Goal: Check status: Check status

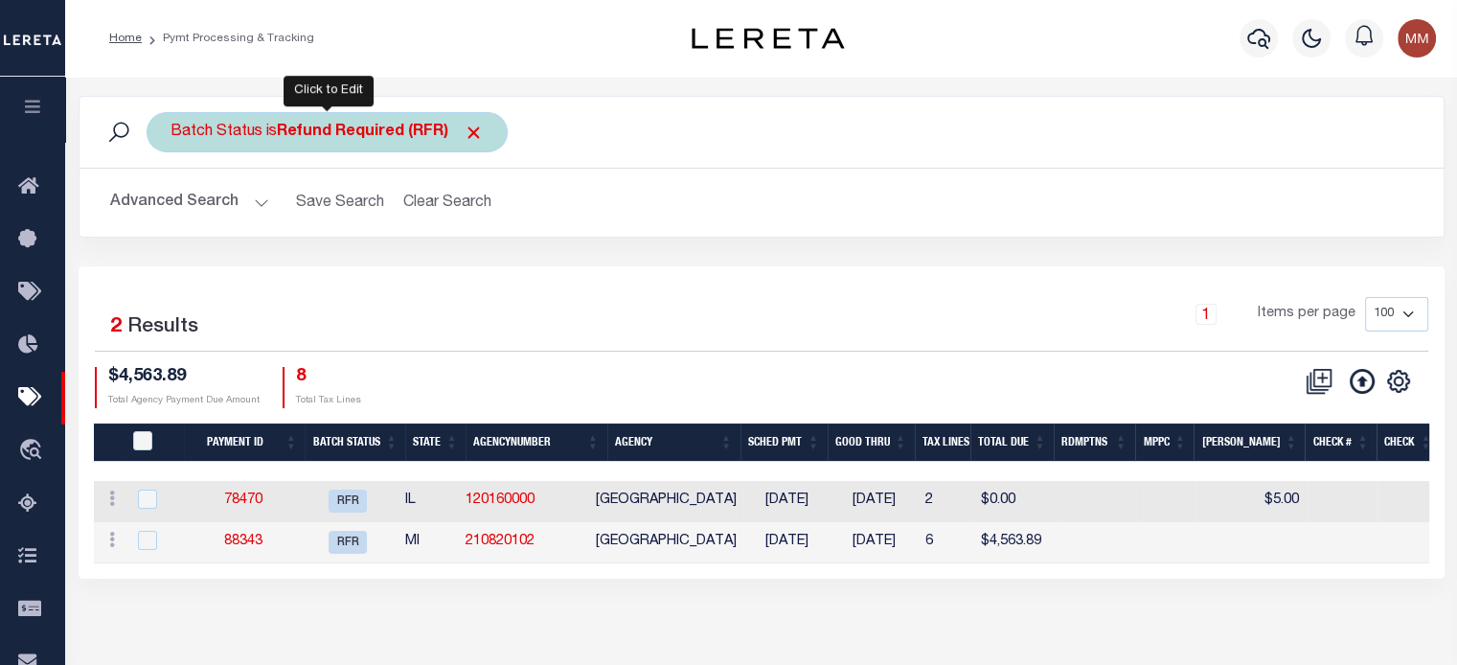
click at [360, 131] on b "Refund Required (RFR)" at bounding box center [380, 132] width 207 height 15
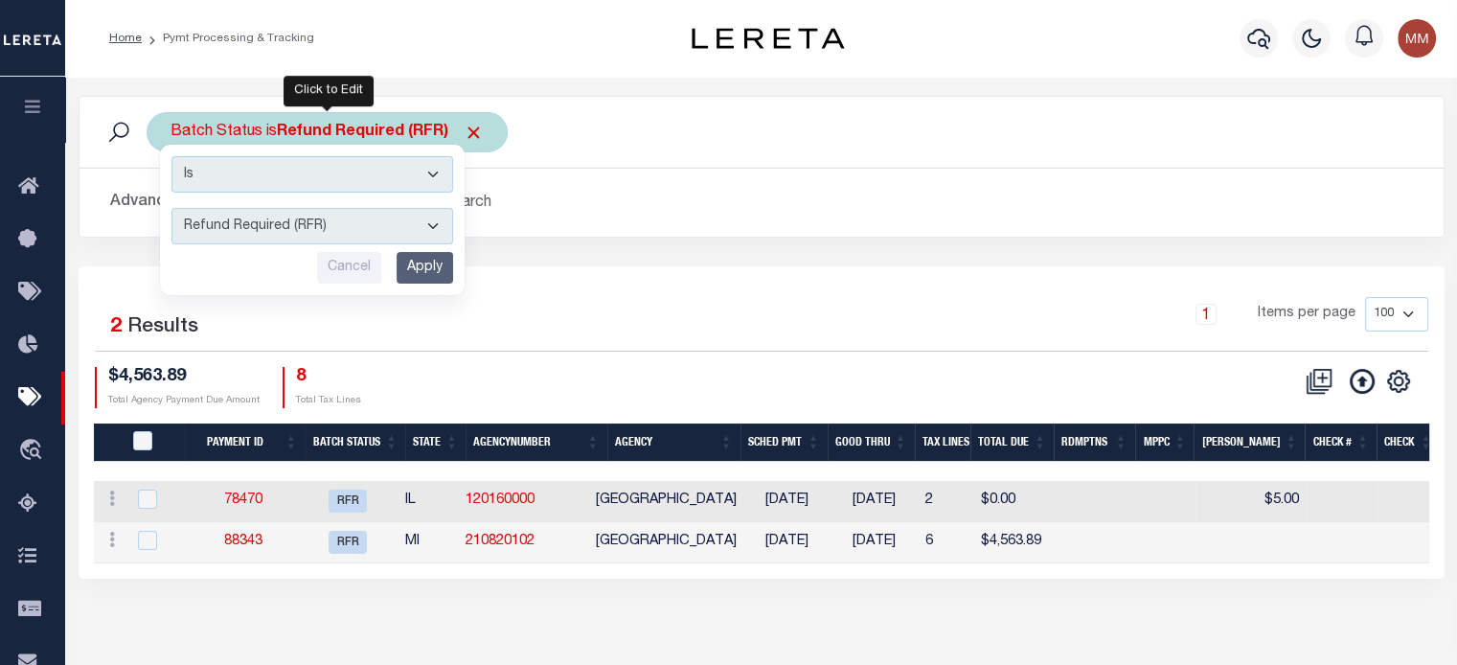
click at [273, 219] on select "Awaiting Funds (AWF) Cleared and Complete (CAC) New Check Needed (NCN) Payment …" at bounding box center [312, 226] width 282 height 36
select select "CAC"
click at [171, 208] on select "Awaiting Funds (AWF) Cleared and Complete (CAC) New Check Needed (NCN) Payment …" at bounding box center [312, 226] width 282 height 36
click at [418, 256] on input "Apply" at bounding box center [425, 268] width 57 height 32
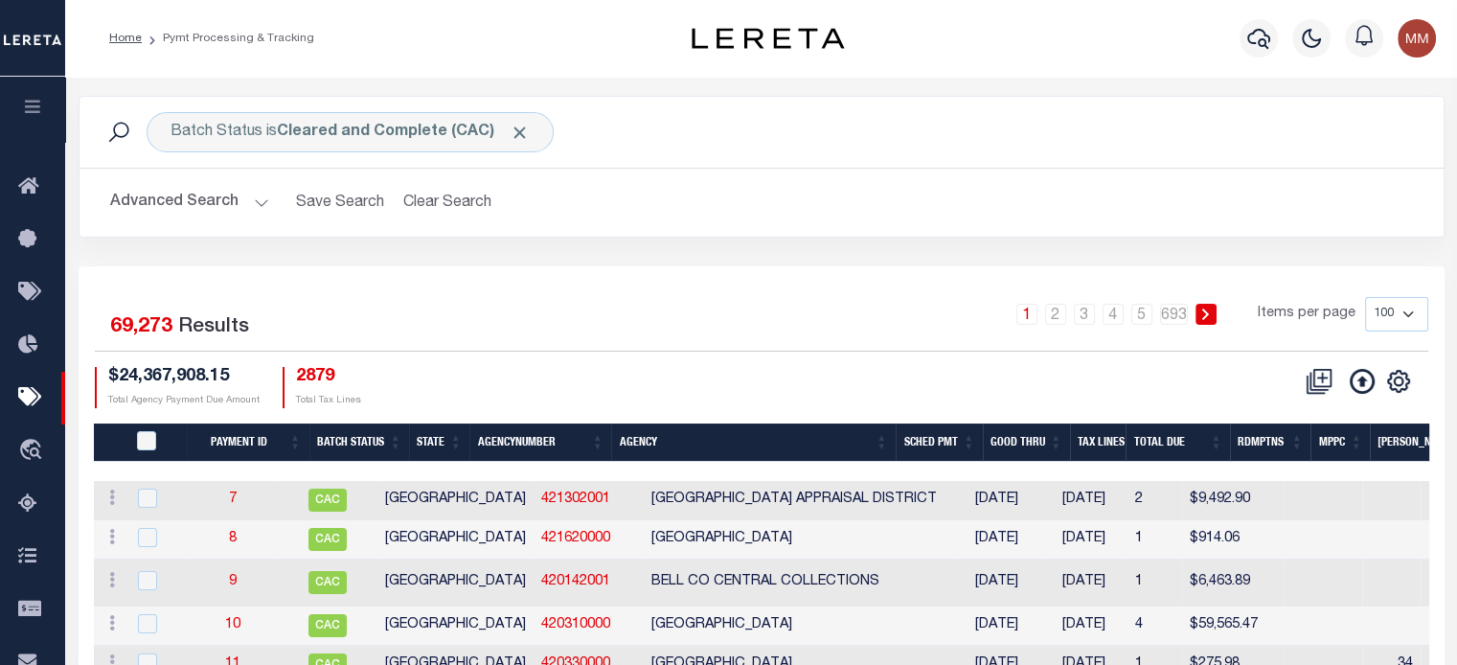
click at [226, 198] on button "Advanced Search" at bounding box center [189, 202] width 159 height 37
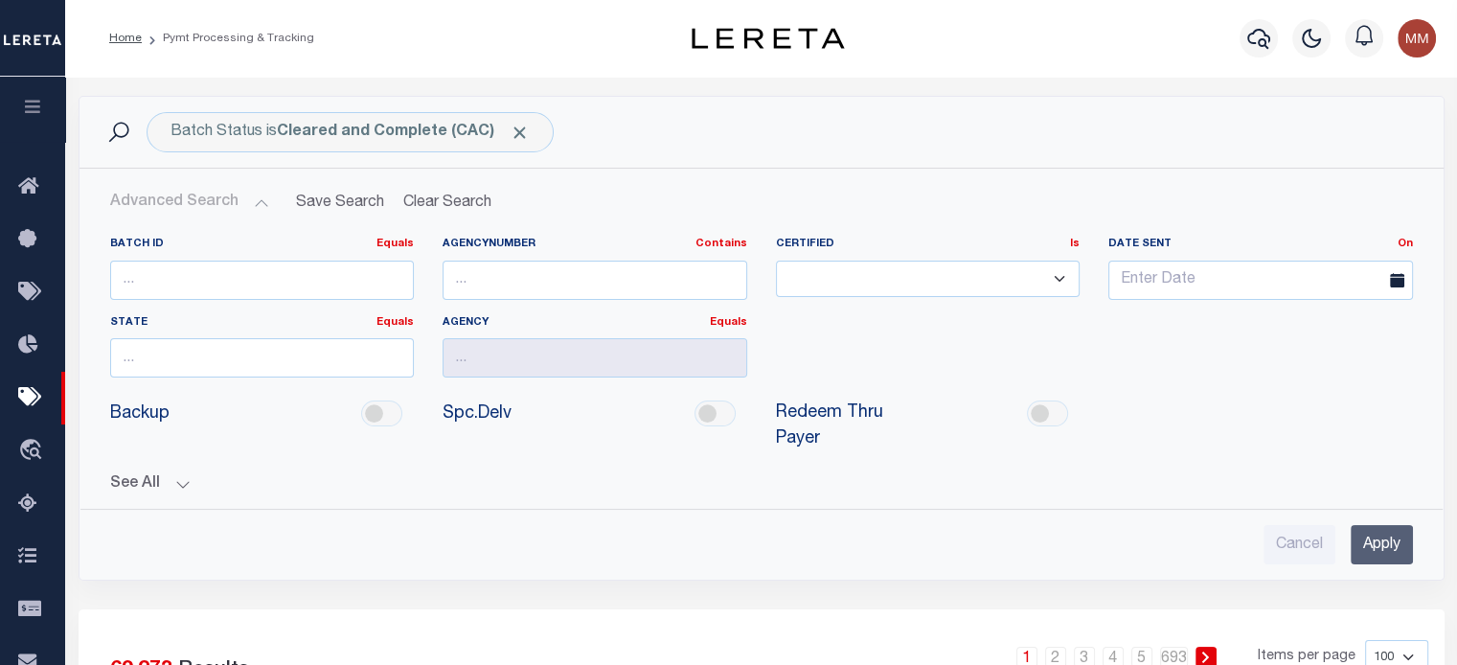
click at [468, 411] on span "Spc.Delv" at bounding box center [477, 414] width 69 height 26
click at [742, 412] on div at bounding box center [669, 414] width 161 height 28
click at [437, 202] on button "Clear Search" at bounding box center [448, 202] width 104 height 37
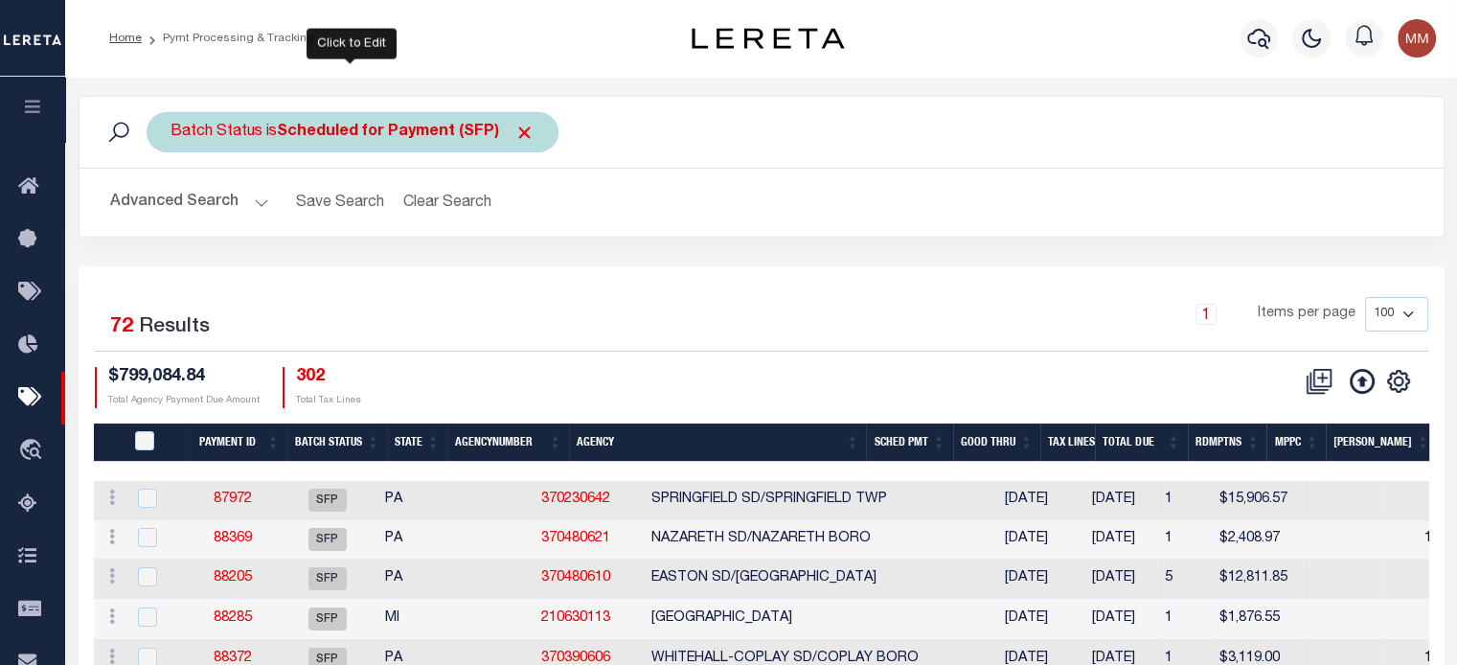
click at [298, 135] on b "Scheduled for Payment (SFP)" at bounding box center [406, 132] width 258 height 15
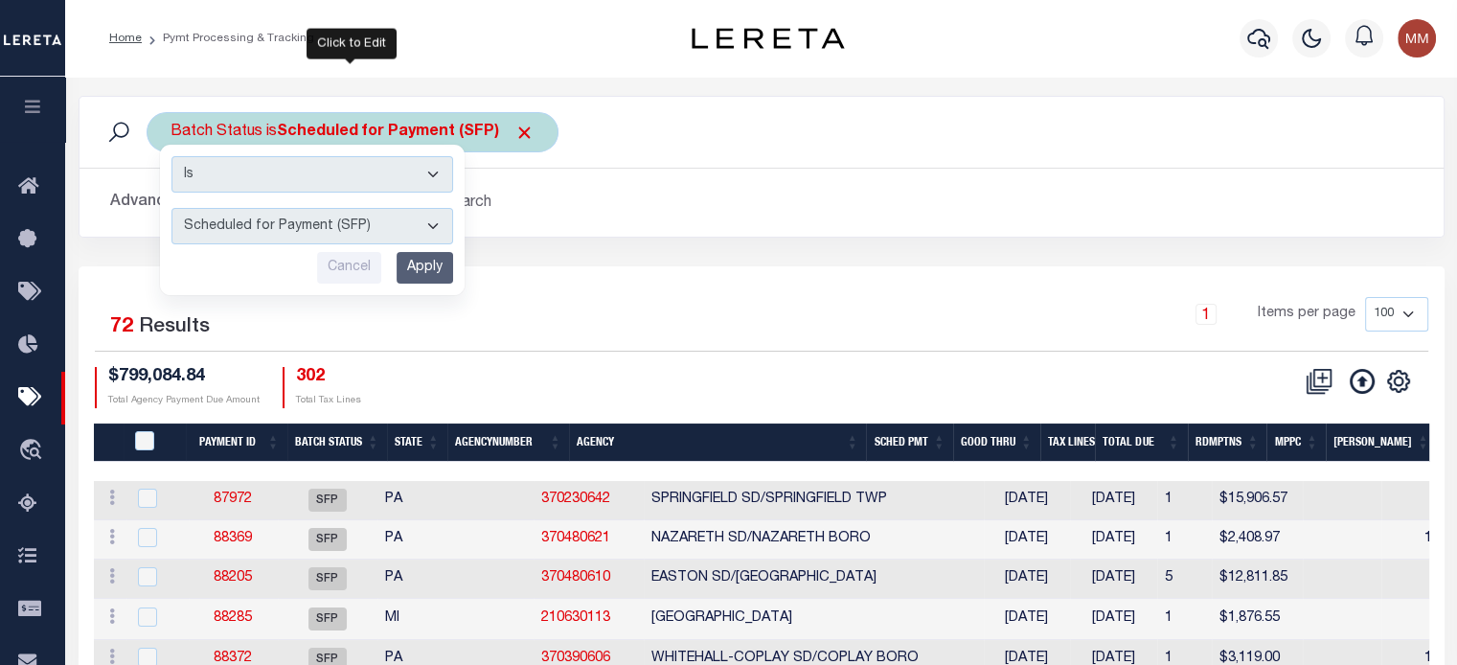
click at [262, 228] on select "Awaiting Funds (AWF) Cleared and Complete (CAC) New Check Needed (NCN) Payment …" at bounding box center [312, 226] width 282 height 36
select select "RFD"
click at [171, 208] on select "Awaiting Funds (AWF) Cleared and Complete (CAC) New Check Needed (NCN) Payment …" at bounding box center [312, 226] width 282 height 36
click at [425, 269] on input "Apply" at bounding box center [425, 268] width 57 height 32
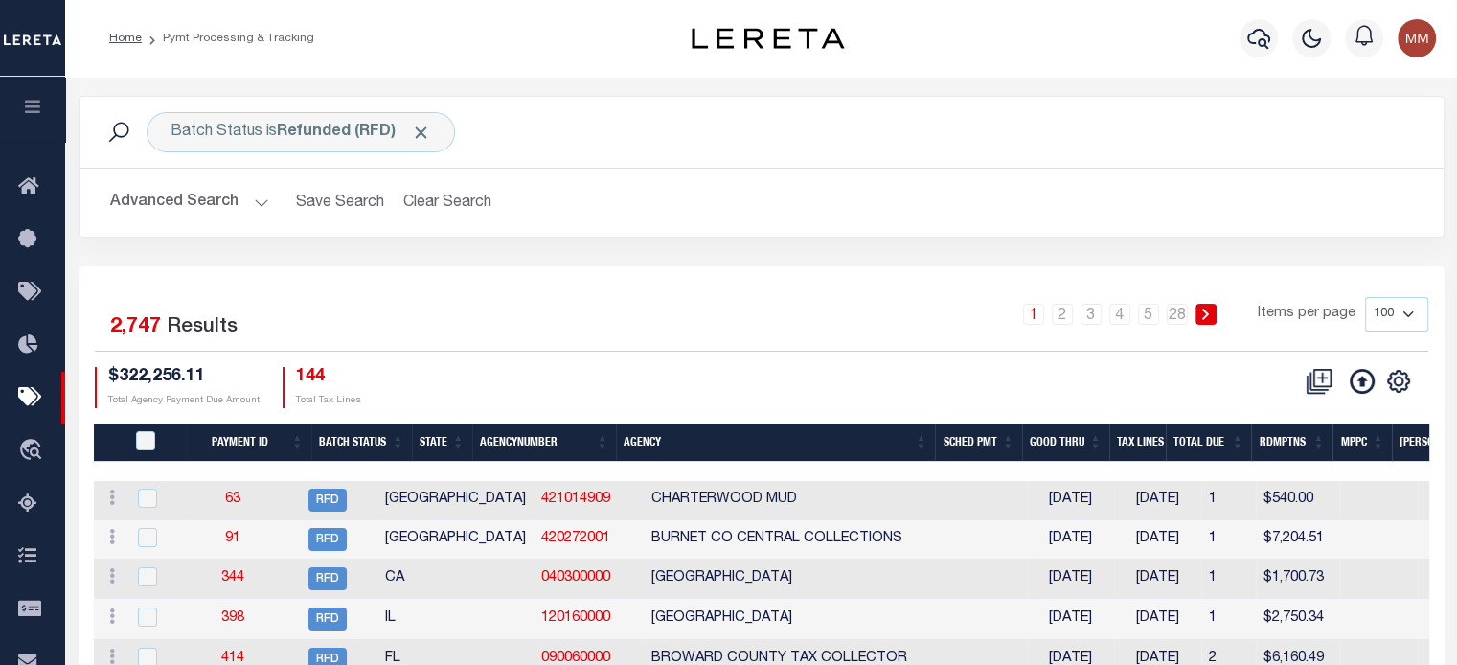
click at [638, 438] on th "Agency" at bounding box center [775, 442] width 319 height 39
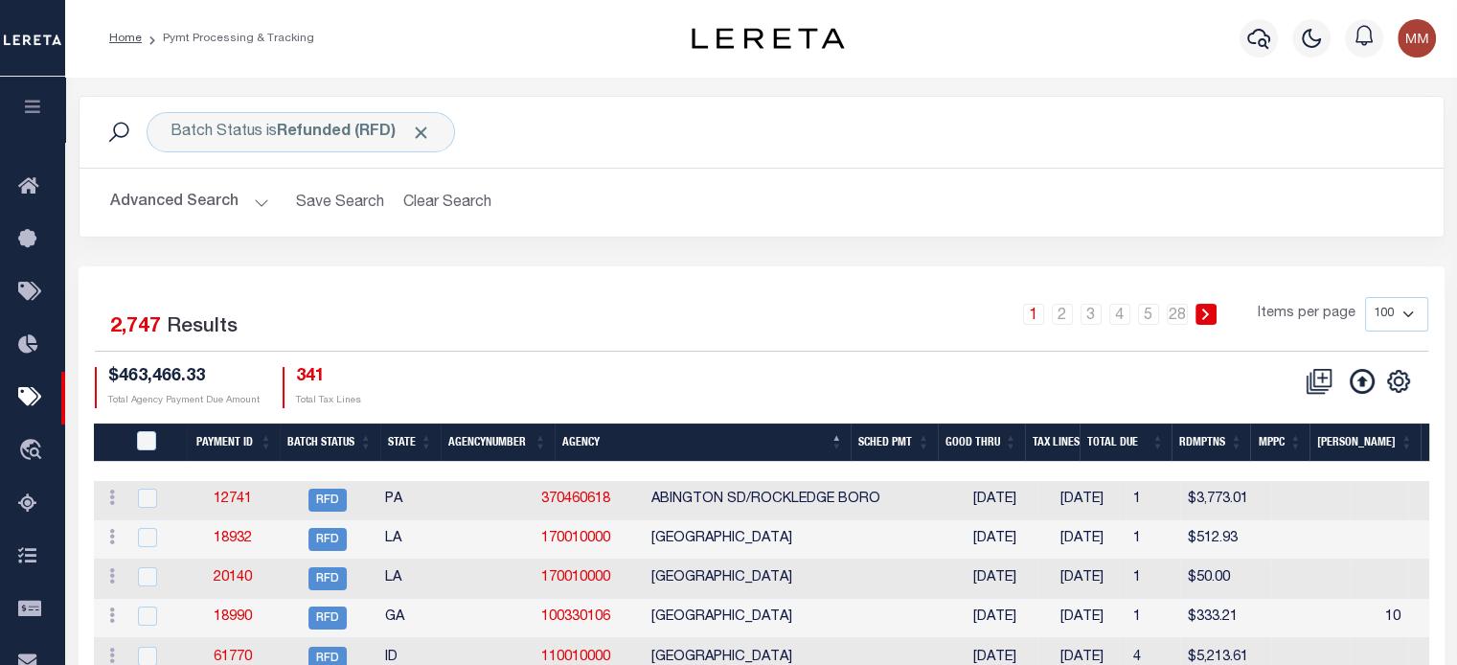
click at [1000, 437] on th "Good Thru" at bounding box center [981, 442] width 87 height 39
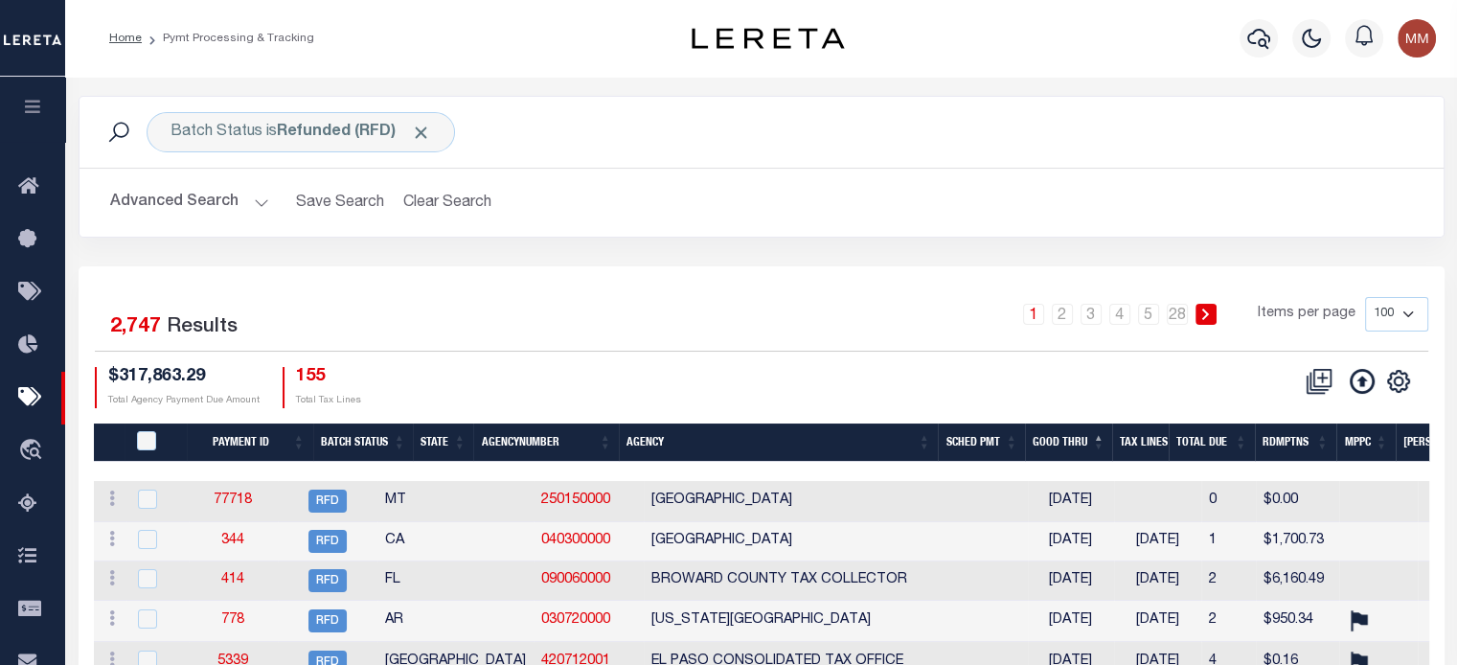
click at [1399, 315] on select "100 200 500 1000" at bounding box center [1396, 314] width 63 height 34
select select "1000"
click at [1365, 297] on select "100 200 500 1000" at bounding box center [1396, 314] width 63 height 34
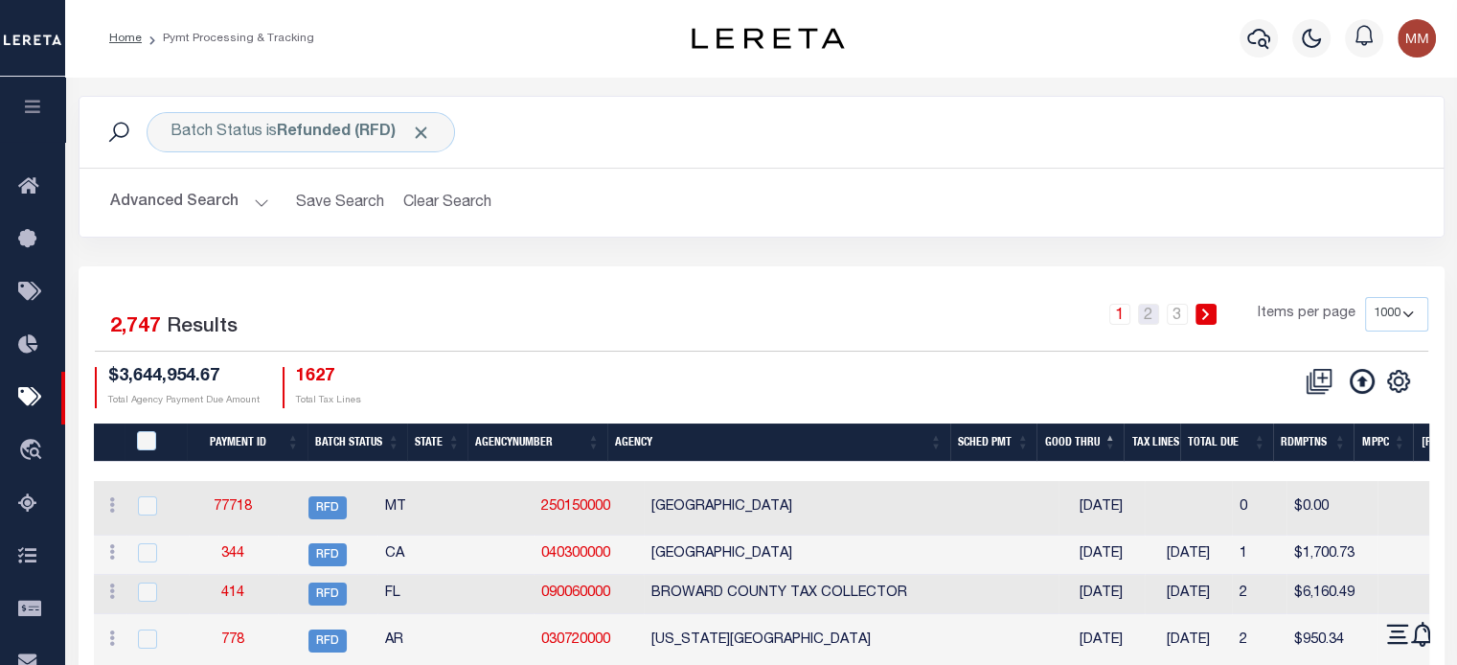
click at [1152, 304] on link "2" at bounding box center [1148, 314] width 21 height 21
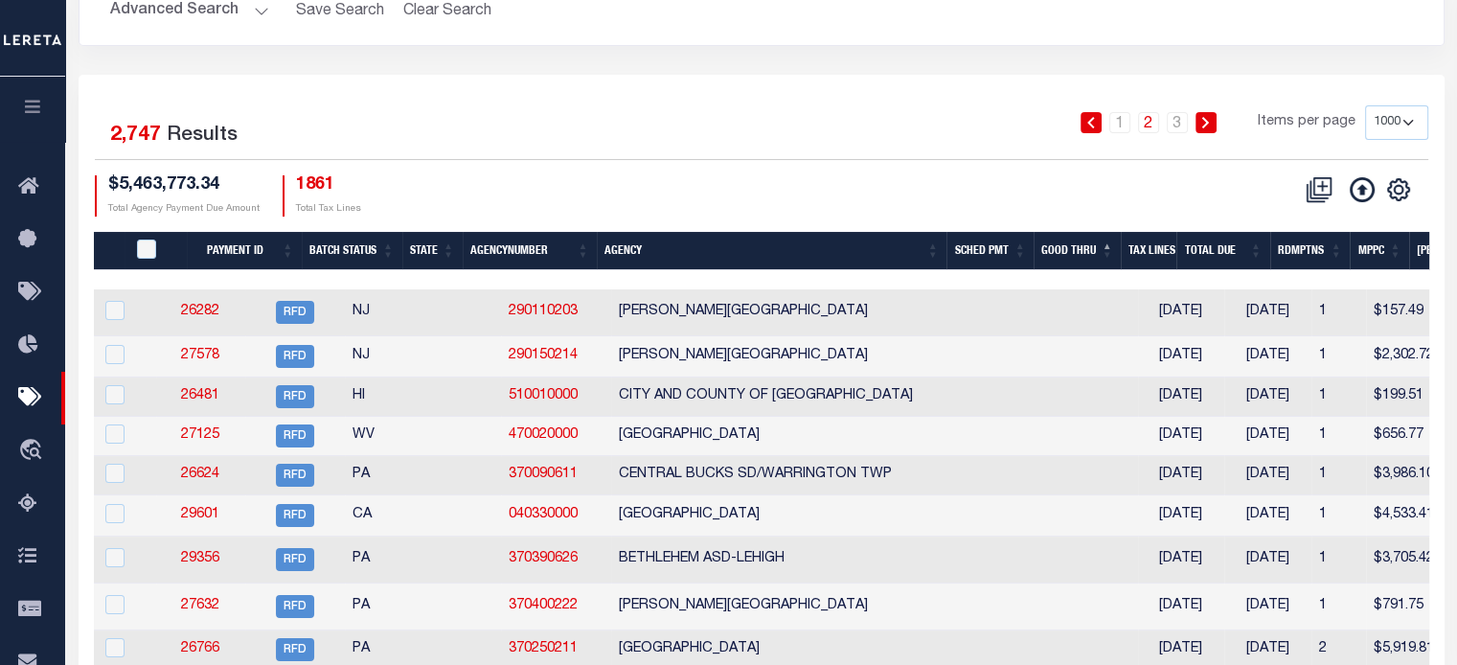
scroll to position [0, 33]
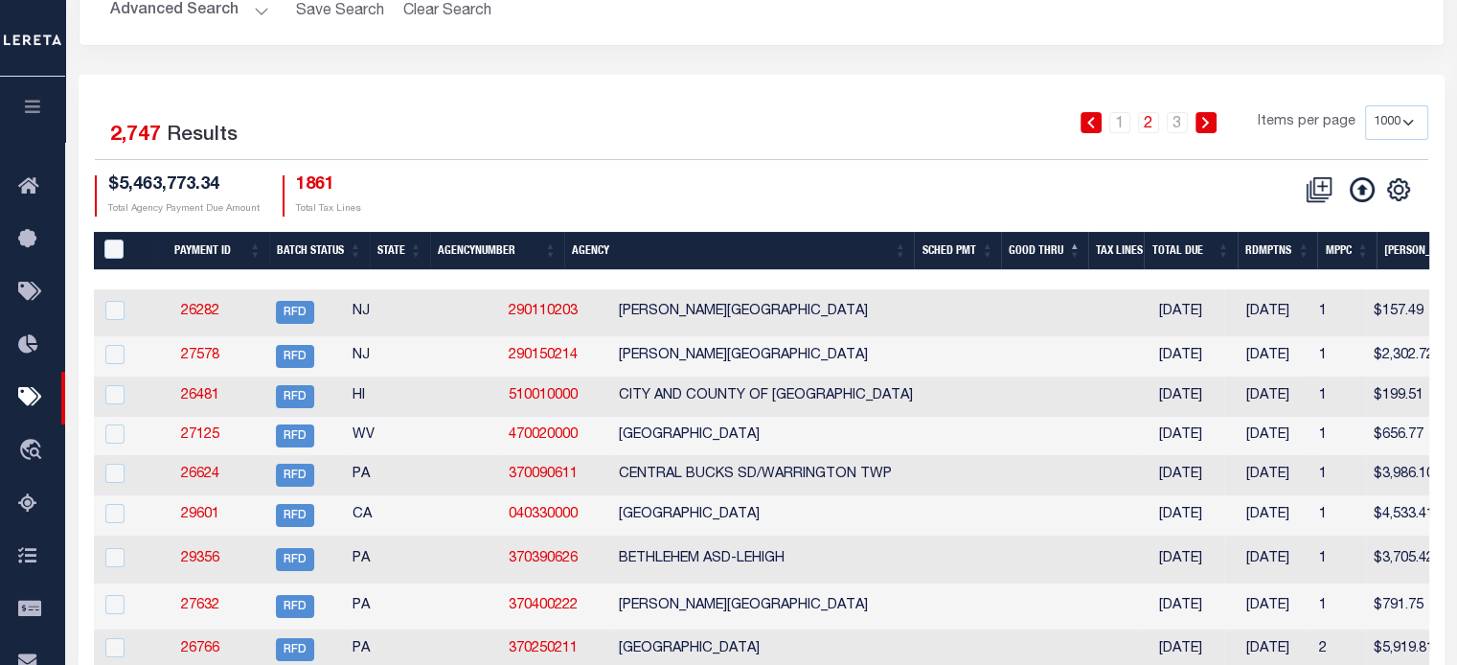
drag, startPoint x: 659, startPoint y: 279, endPoint x: 1323, endPoint y: 474, distance: 692.1
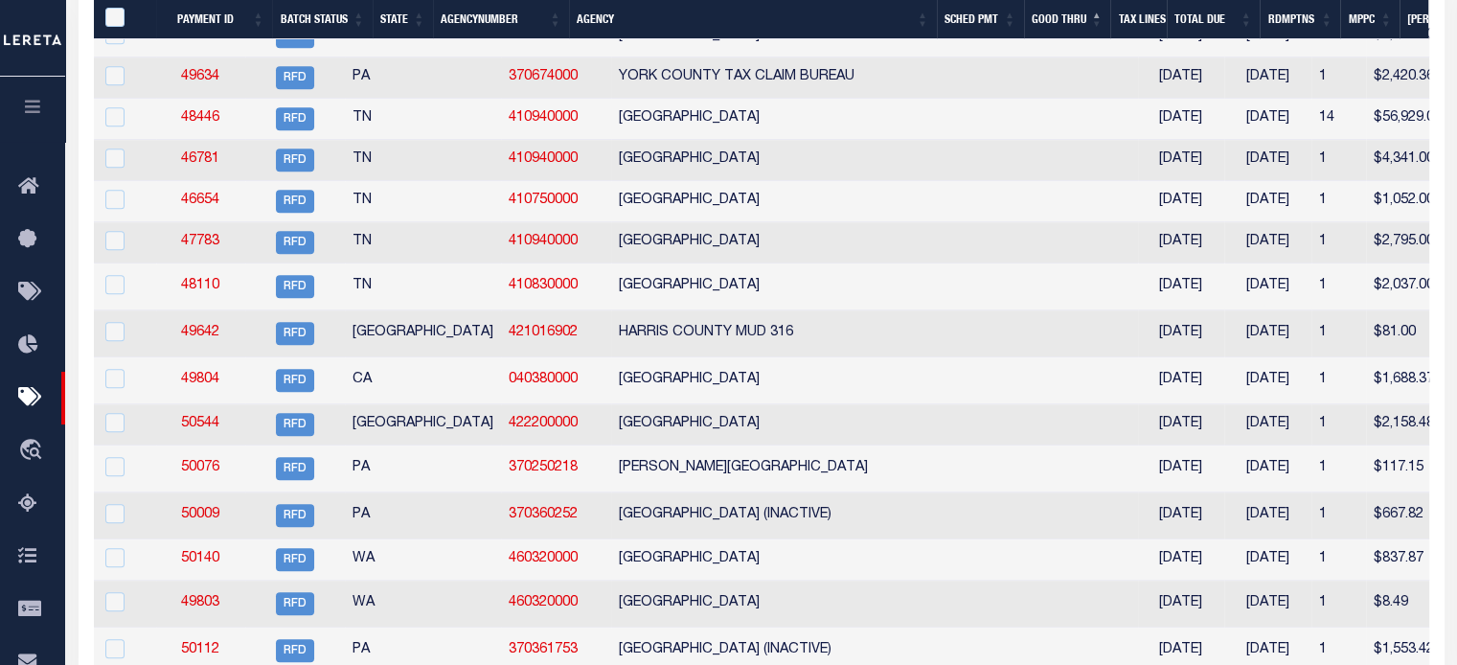
scroll to position [2564, 0]
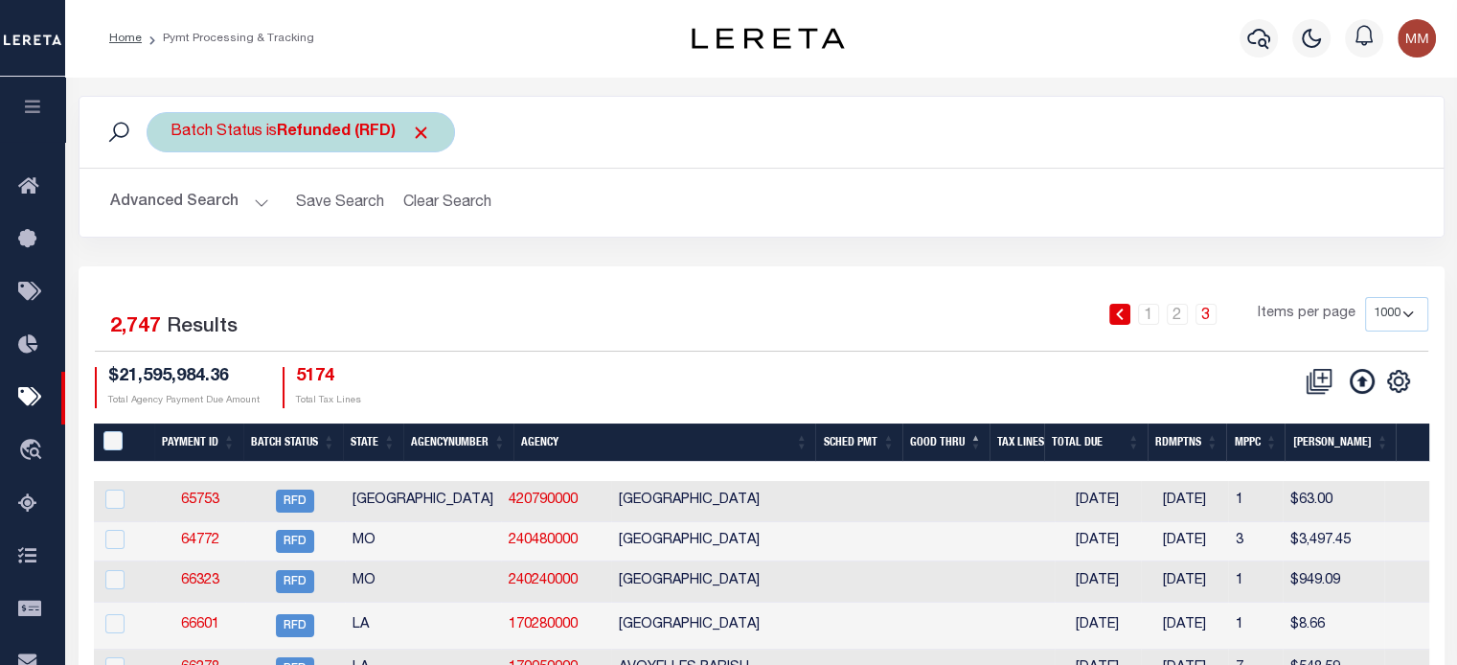
click at [267, 131] on div "Batch Status is Refunded (RFD)" at bounding box center [301, 132] width 308 height 40
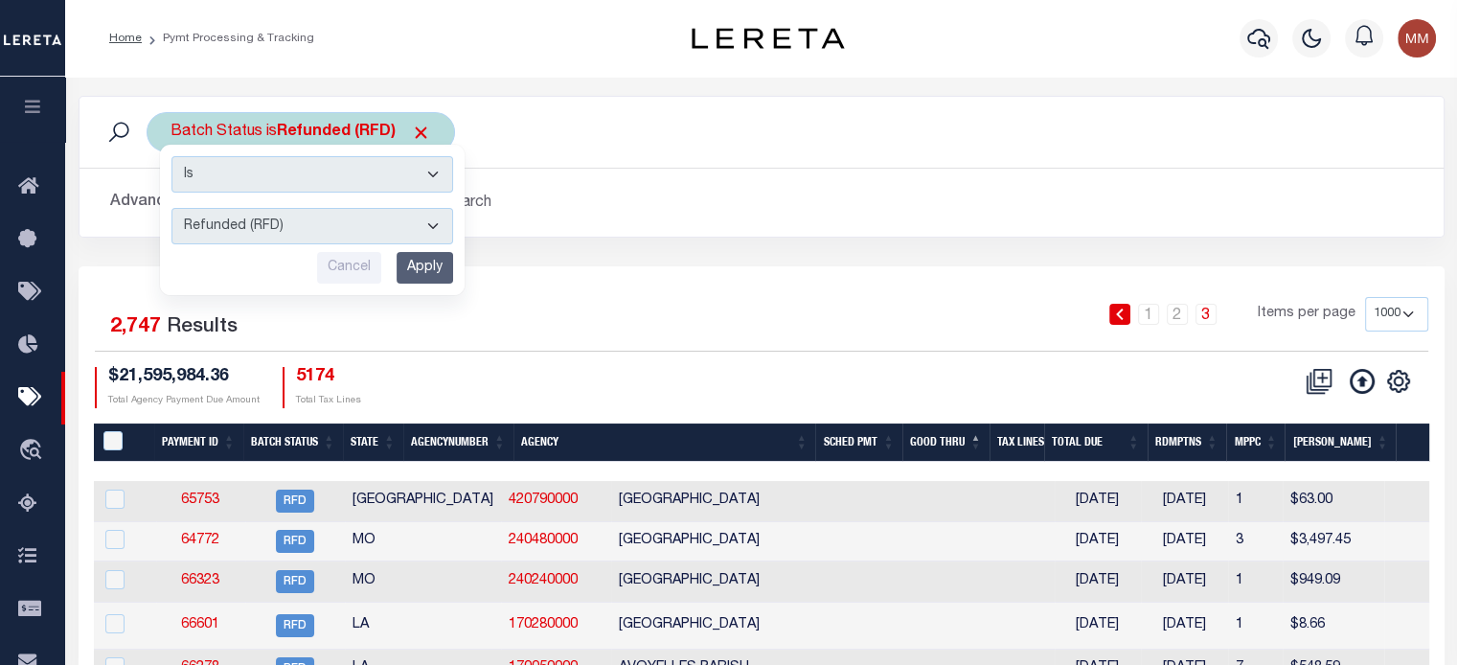
click at [245, 221] on select "Awaiting Funds (AWF) Cleared and Complete (CAC) New Check Needed (NCN) Payment …" at bounding box center [312, 226] width 282 height 36
select select "RFL"
click at [171, 208] on select "Awaiting Funds (AWF) Cleared and Complete (CAC) New Check Needed (NCN) Payment …" at bounding box center [312, 226] width 282 height 36
click at [415, 274] on input "Apply" at bounding box center [425, 268] width 57 height 32
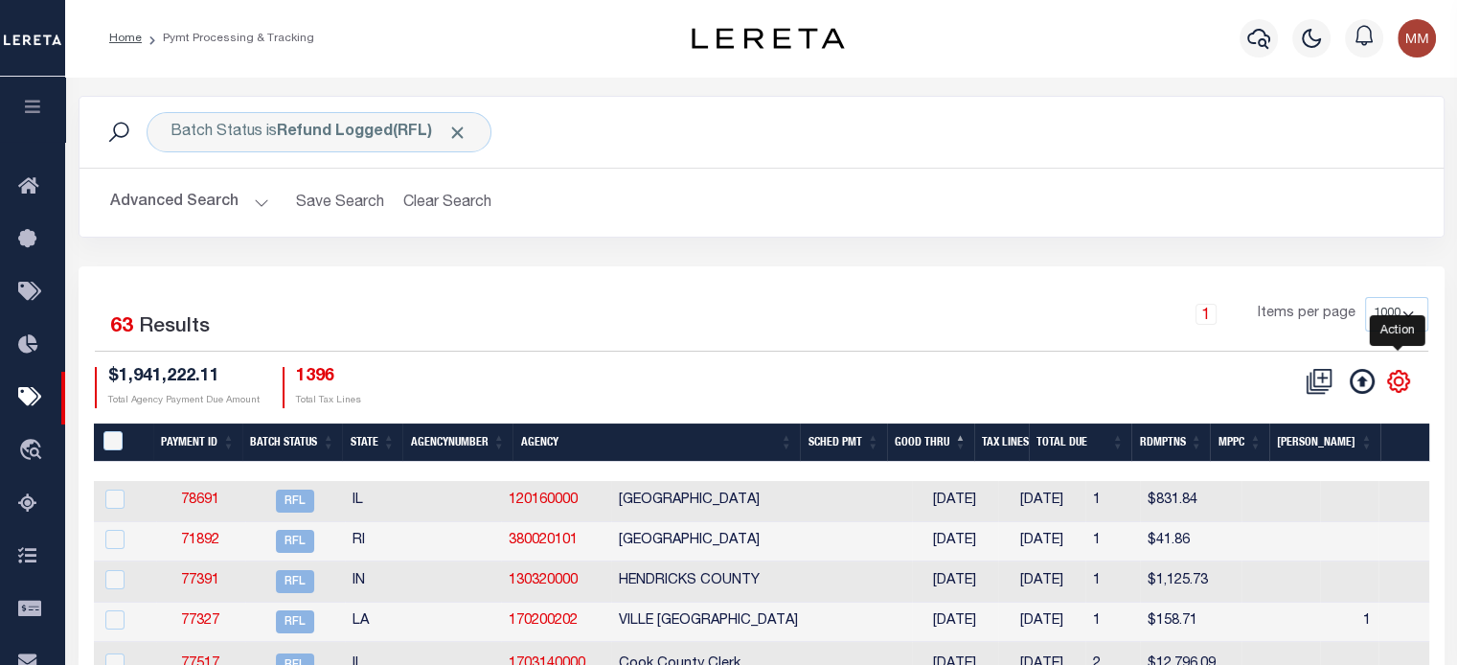
click at [1406, 384] on icon "" at bounding box center [1398, 381] width 21 height 21
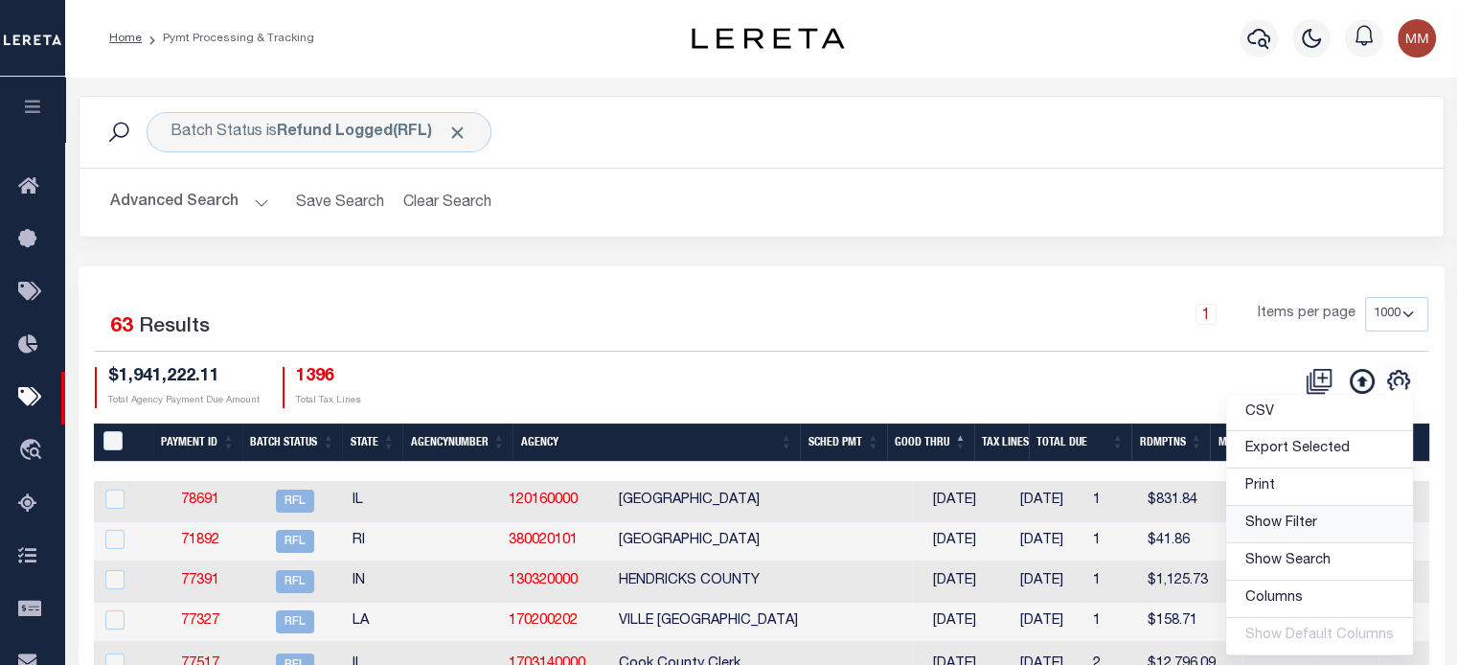
drag, startPoint x: 1284, startPoint y: 530, endPoint x: 134, endPoint y: 463, distance: 1151.6
click at [1283, 529] on span "Show Filter" at bounding box center [1281, 522] width 72 height 13
select select
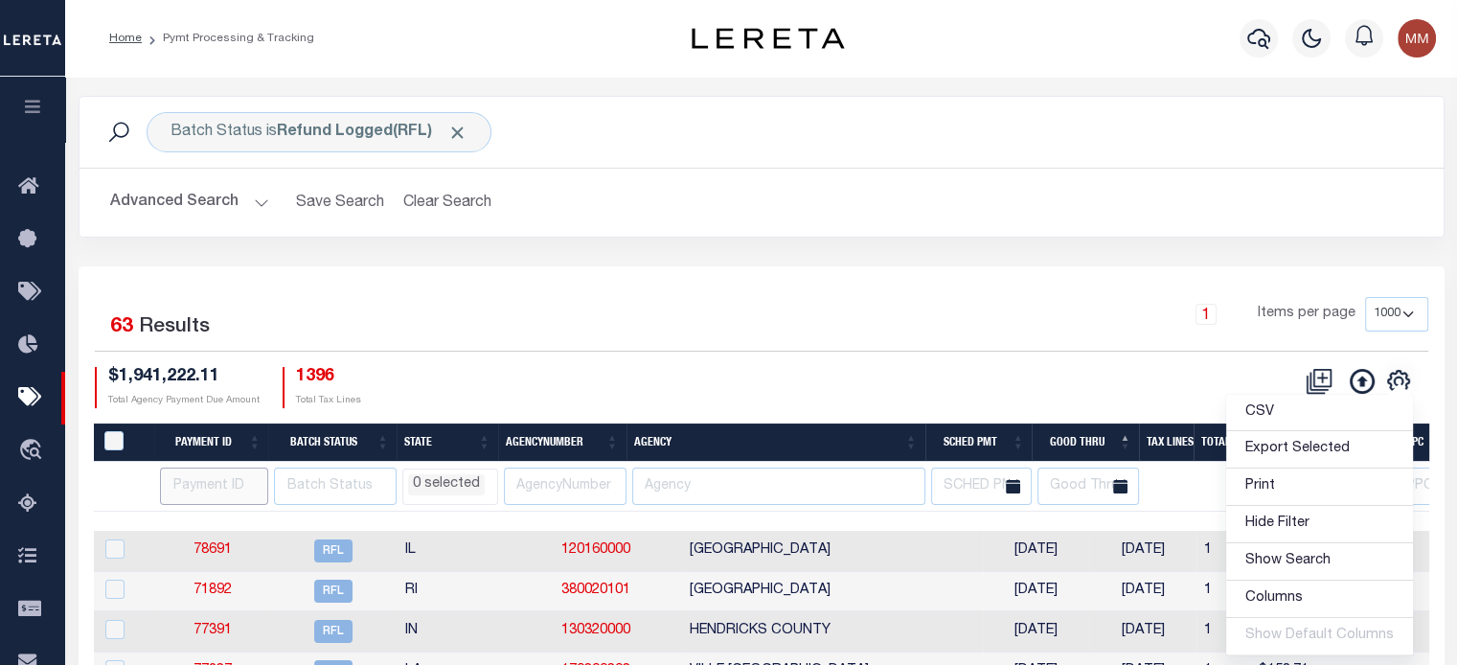
click at [231, 481] on input "number" at bounding box center [214, 486] width 108 height 37
type input "87892"
select select
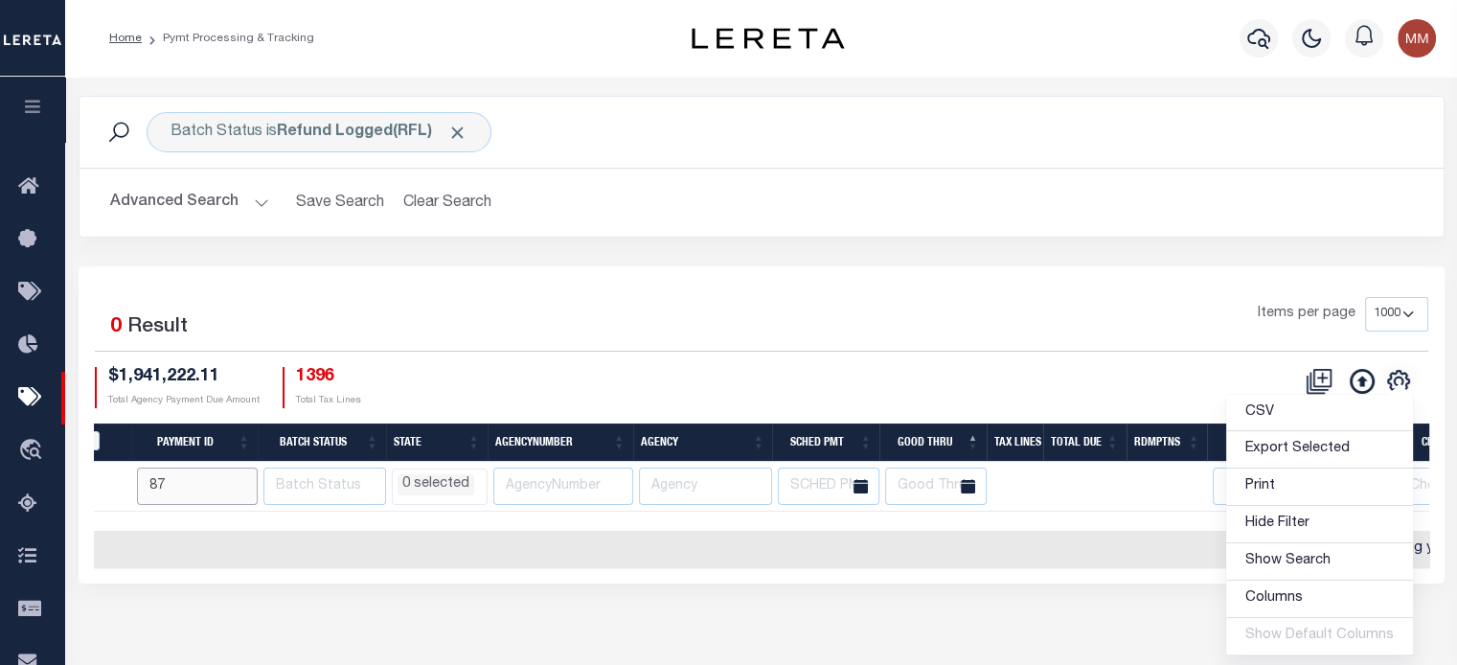
type input "8"
paste input "88312"
type input "88312"
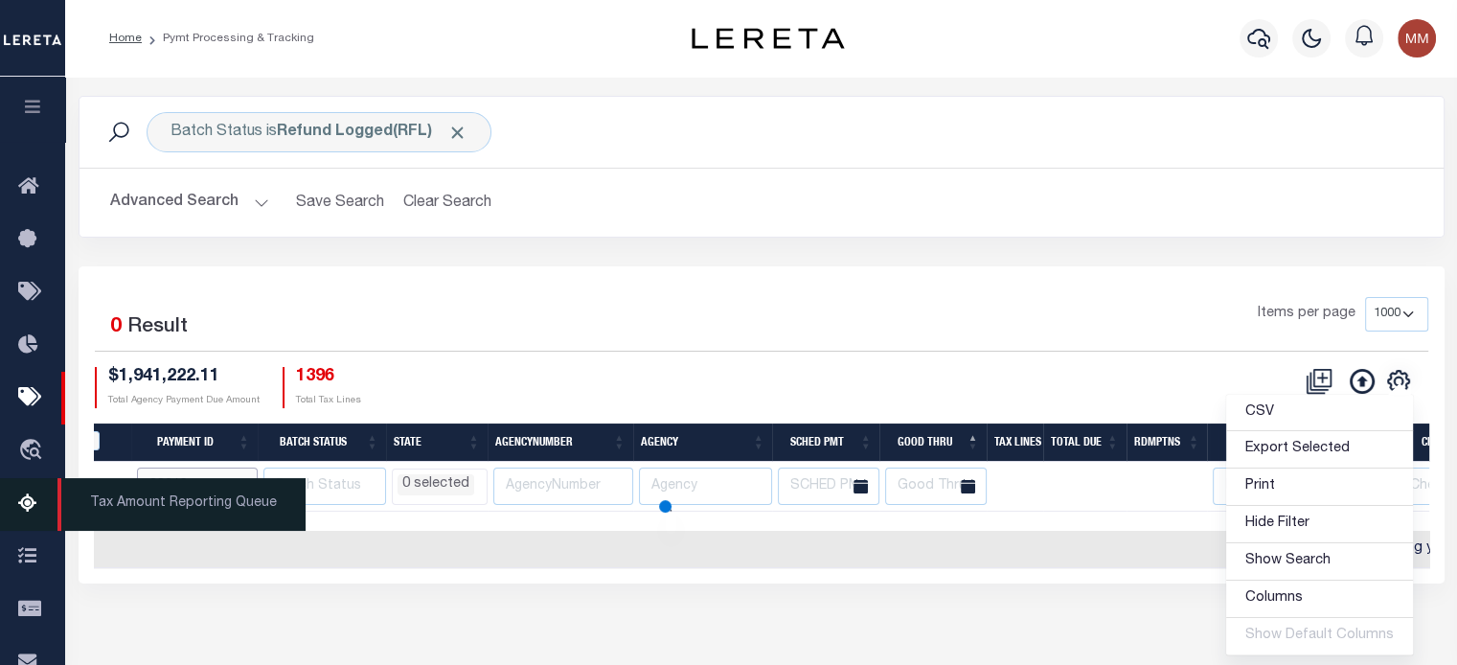
select select
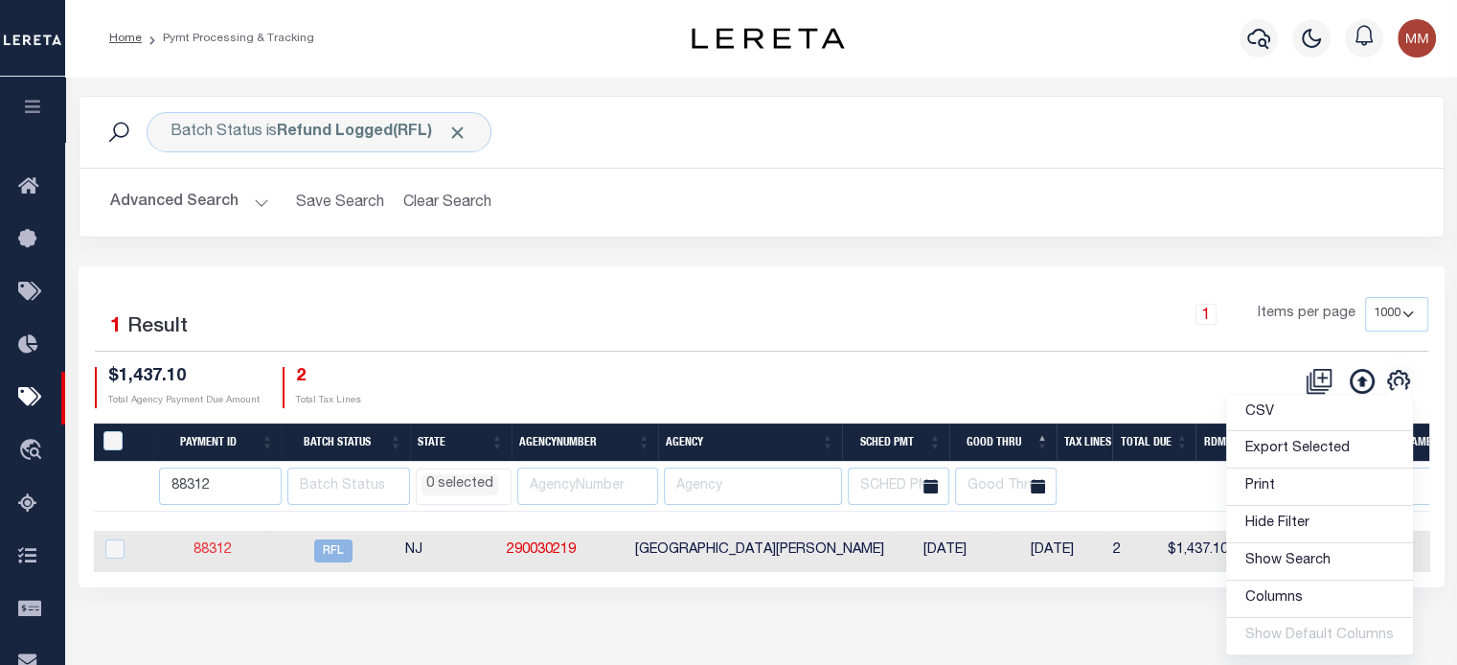
click at [223, 549] on link "88312" at bounding box center [213, 549] width 38 height 13
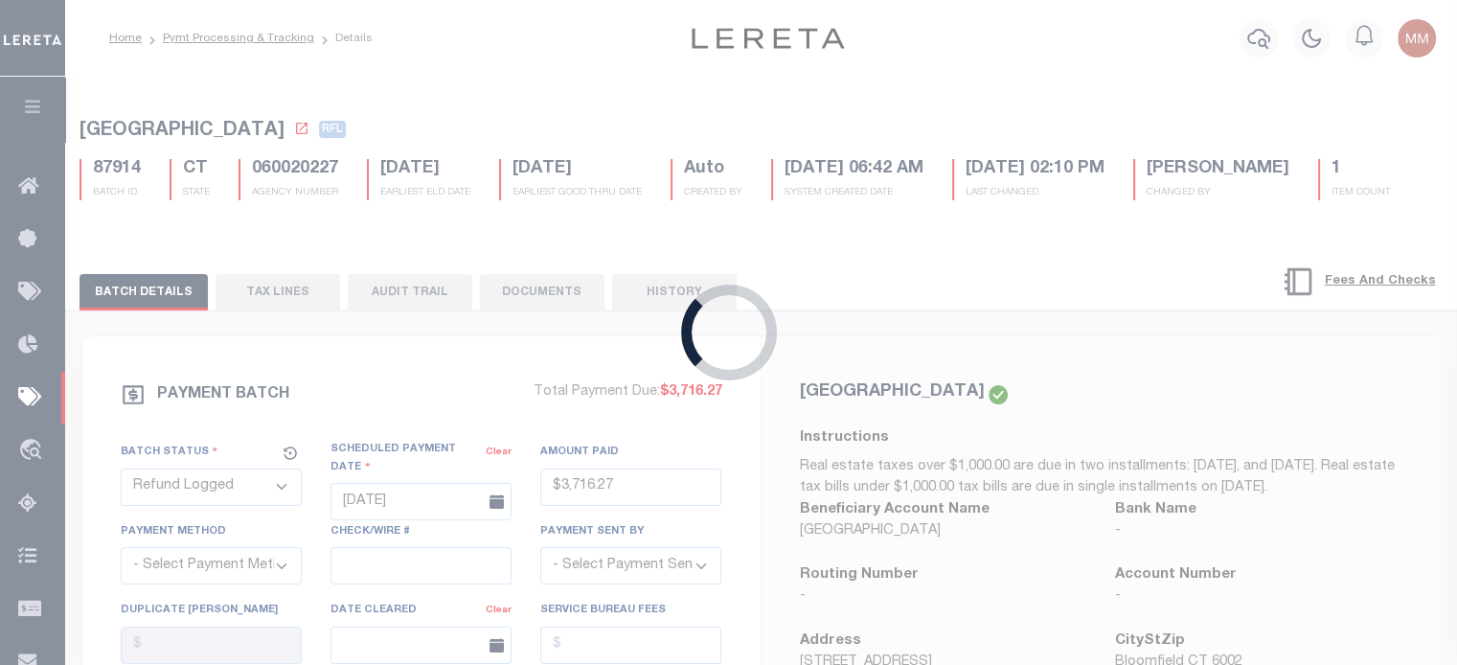
type input "[DATE]"
select select
checkbox input "false"
select select
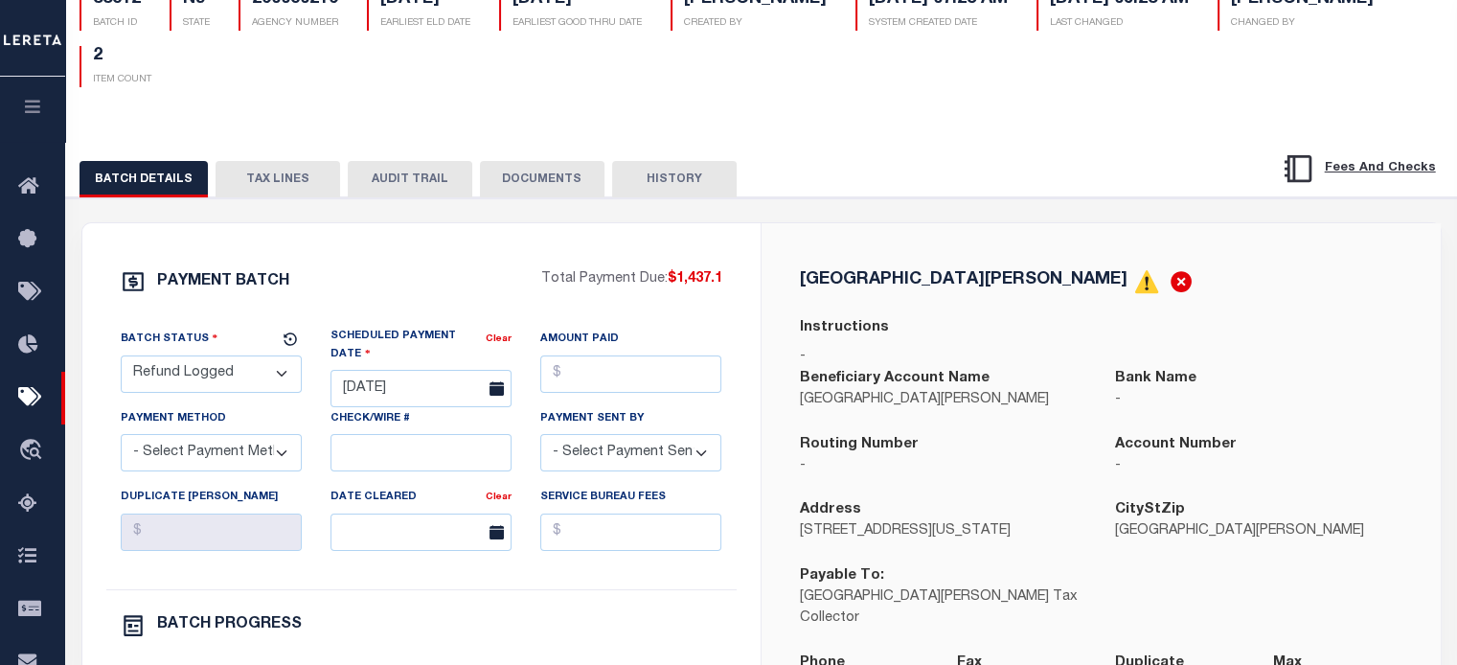
scroll to position [192, 0]
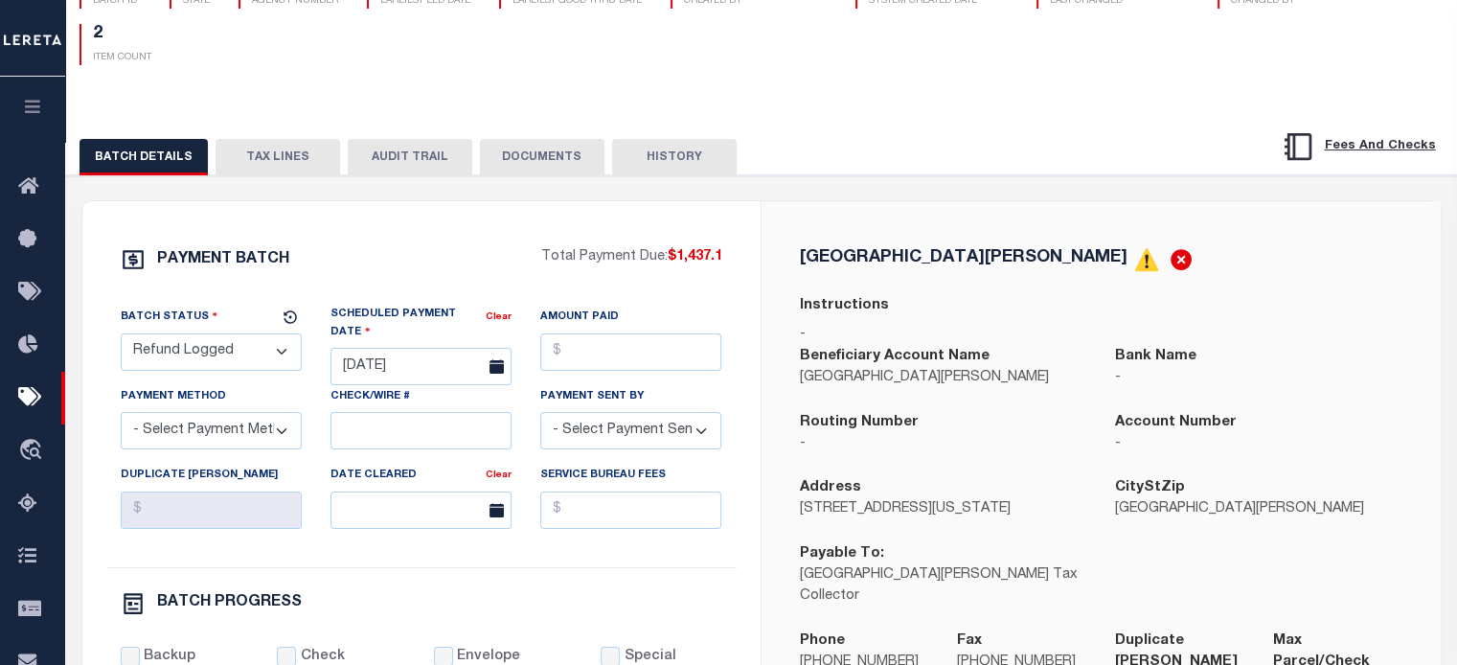
click at [276, 170] on button "TAX LINES" at bounding box center [278, 157] width 125 height 36
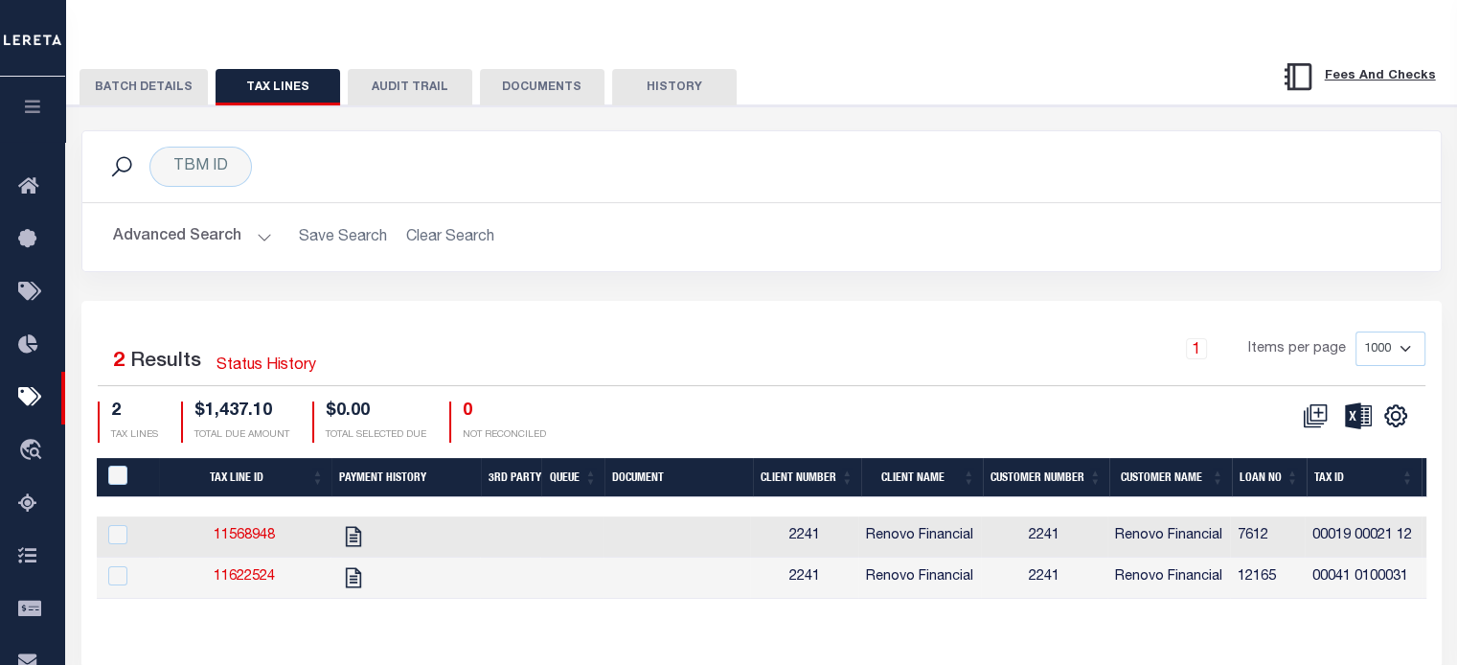
scroll to position [171, 0]
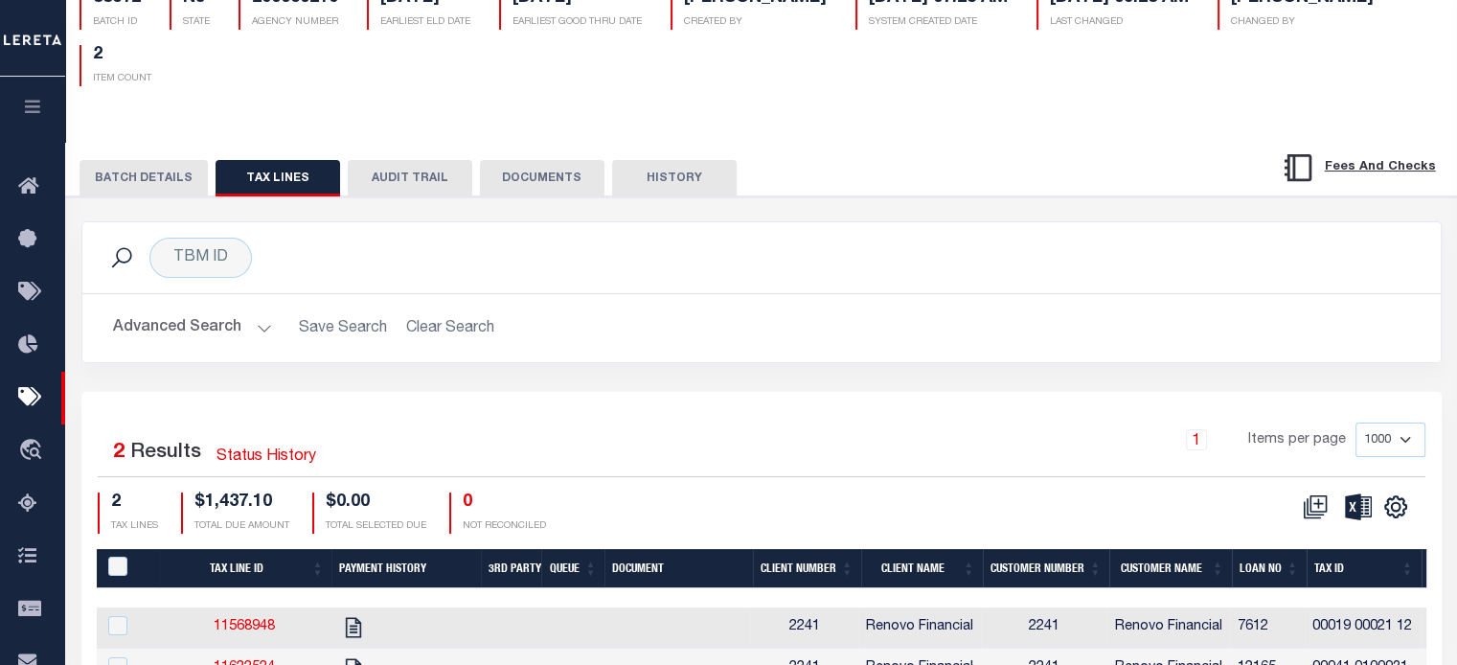
drag, startPoint x: 494, startPoint y: 177, endPoint x: 594, endPoint y: 183, distance: 99.8
click at [497, 177] on button "DOCUMENTS" at bounding box center [542, 178] width 125 height 36
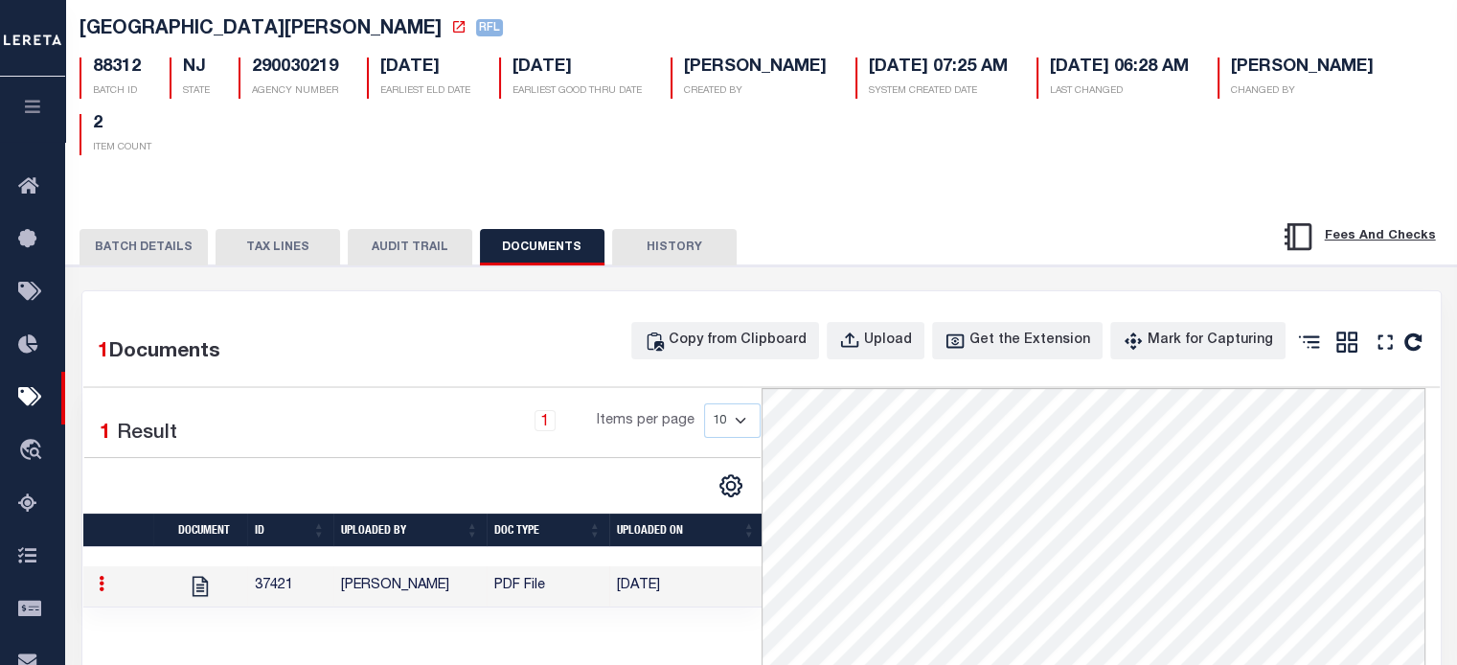
scroll to position [548, 0]
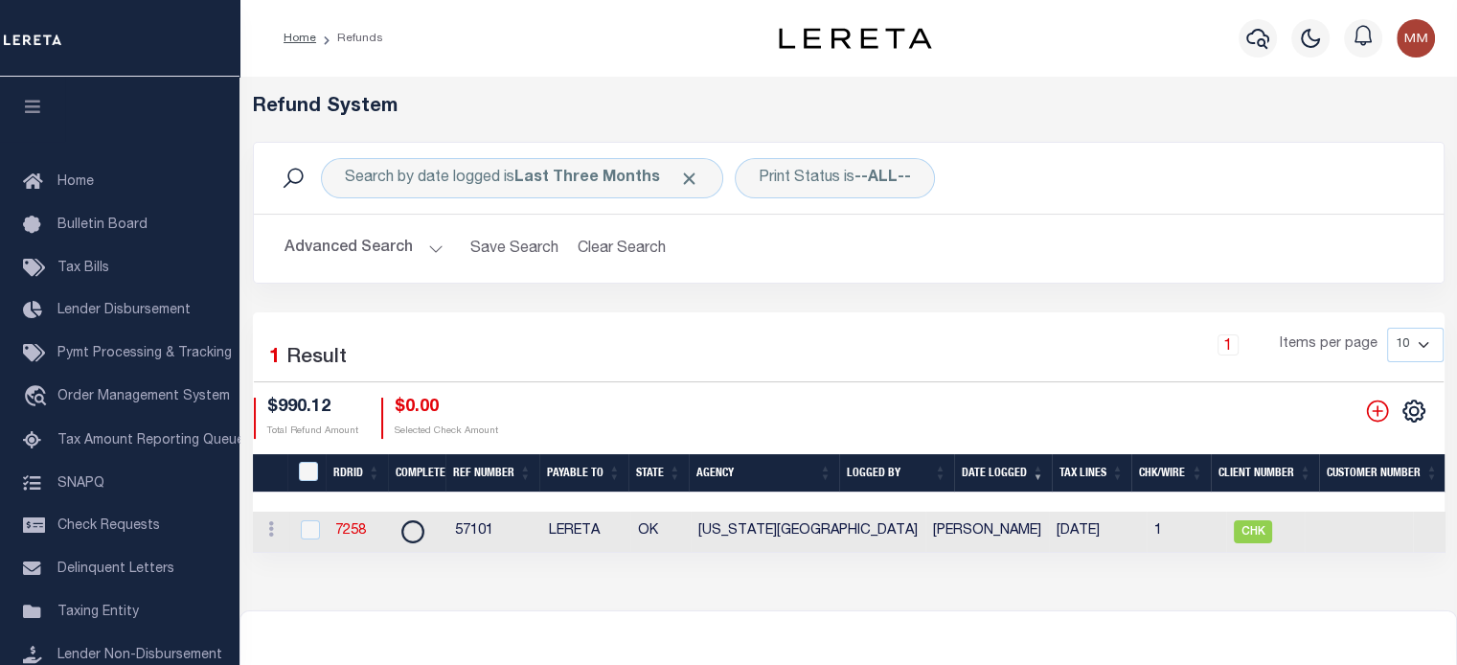
scroll to position [257, 0]
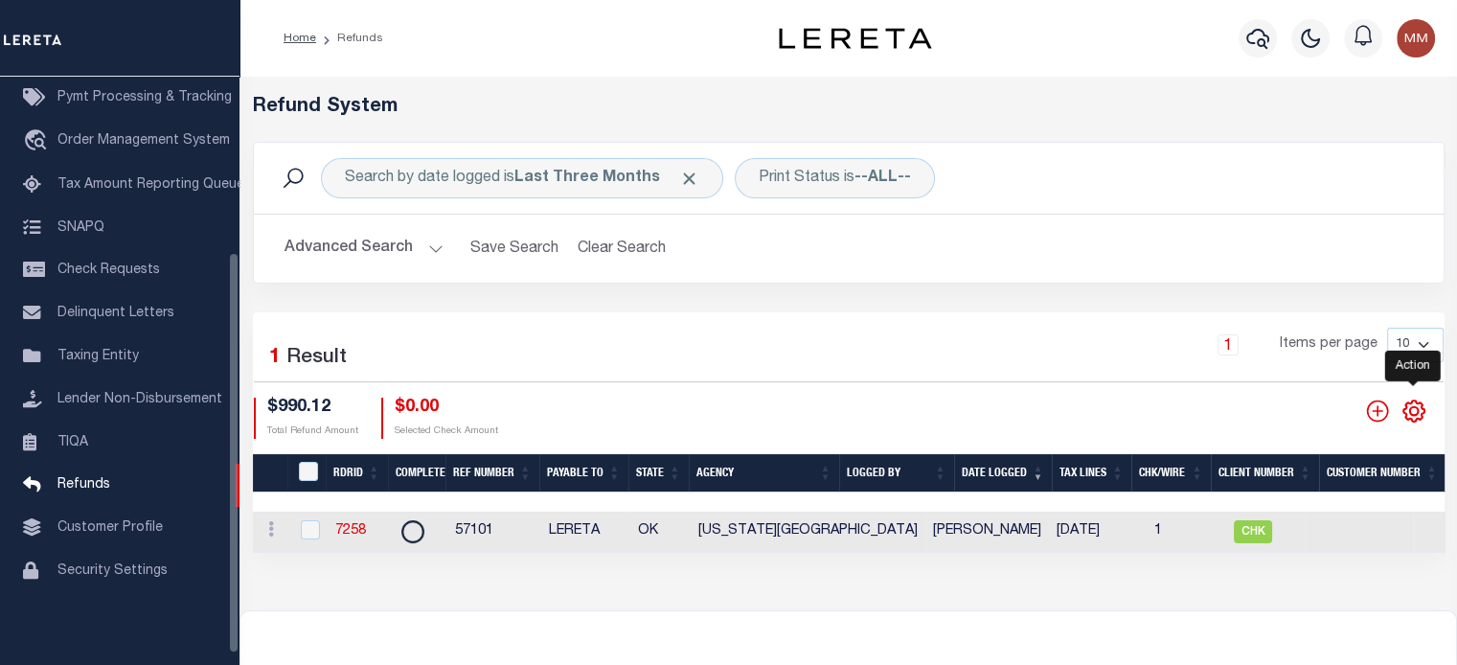
click at [1406, 415] on icon "" at bounding box center [1414, 411] width 25 height 25
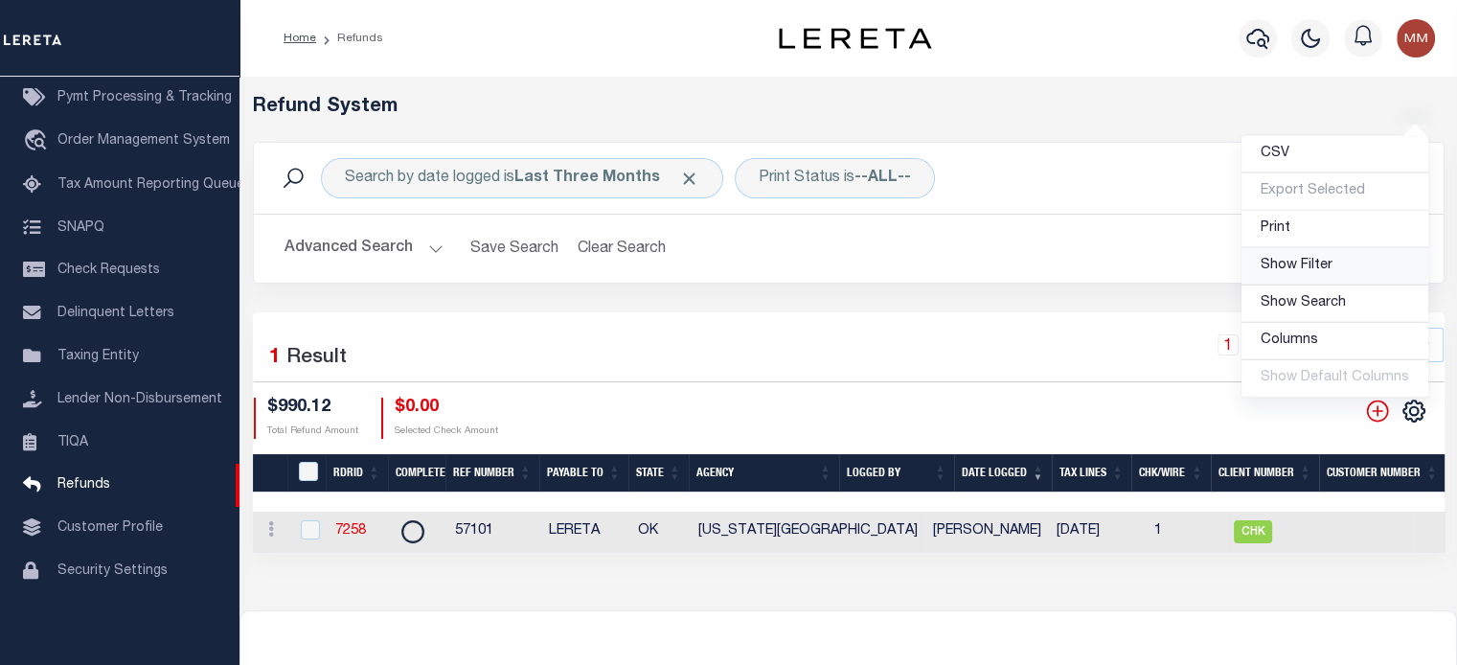
click at [1306, 265] on span "Show Filter" at bounding box center [1297, 265] width 72 height 13
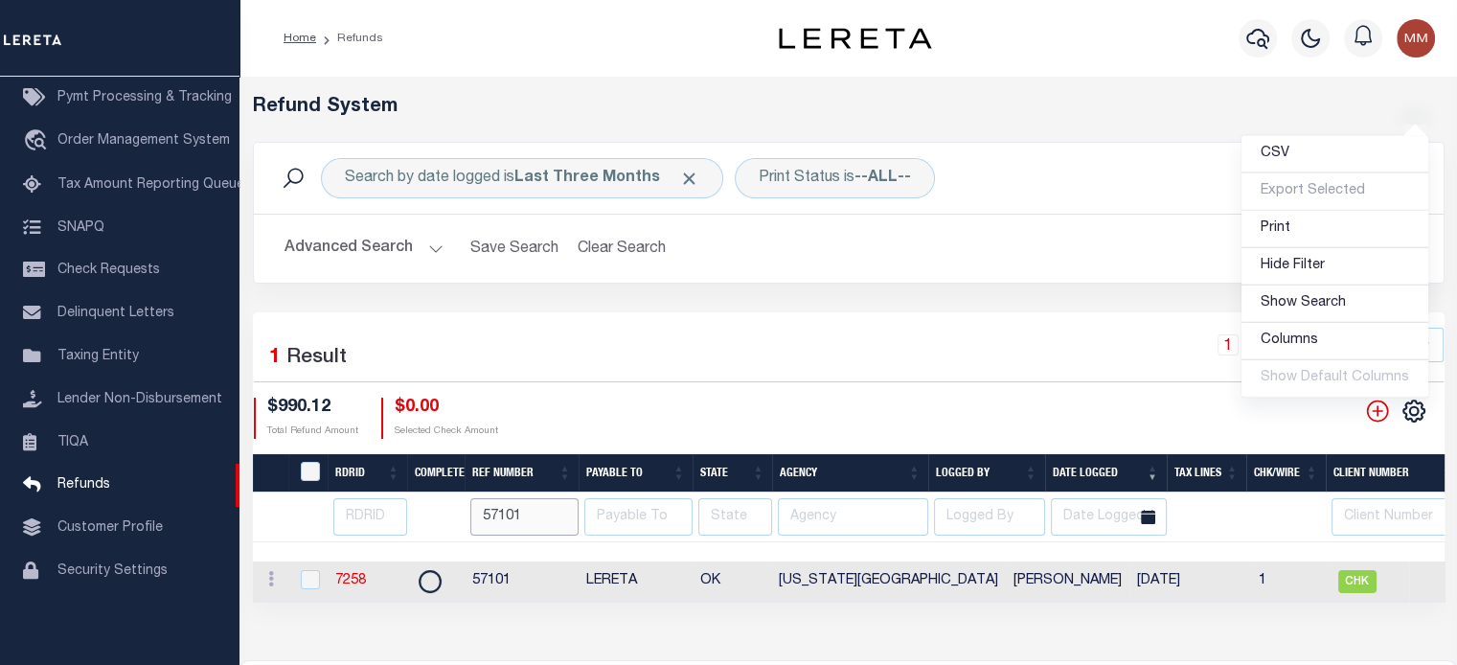
click at [526, 516] on input "57101" at bounding box center [524, 516] width 108 height 37
type input "5"
drag, startPoint x: 370, startPoint y: 518, endPoint x: 391, endPoint y: 541, distance: 31.2
click at [370, 518] on input "number" at bounding box center [370, 516] width 74 height 37
paste input "7437"
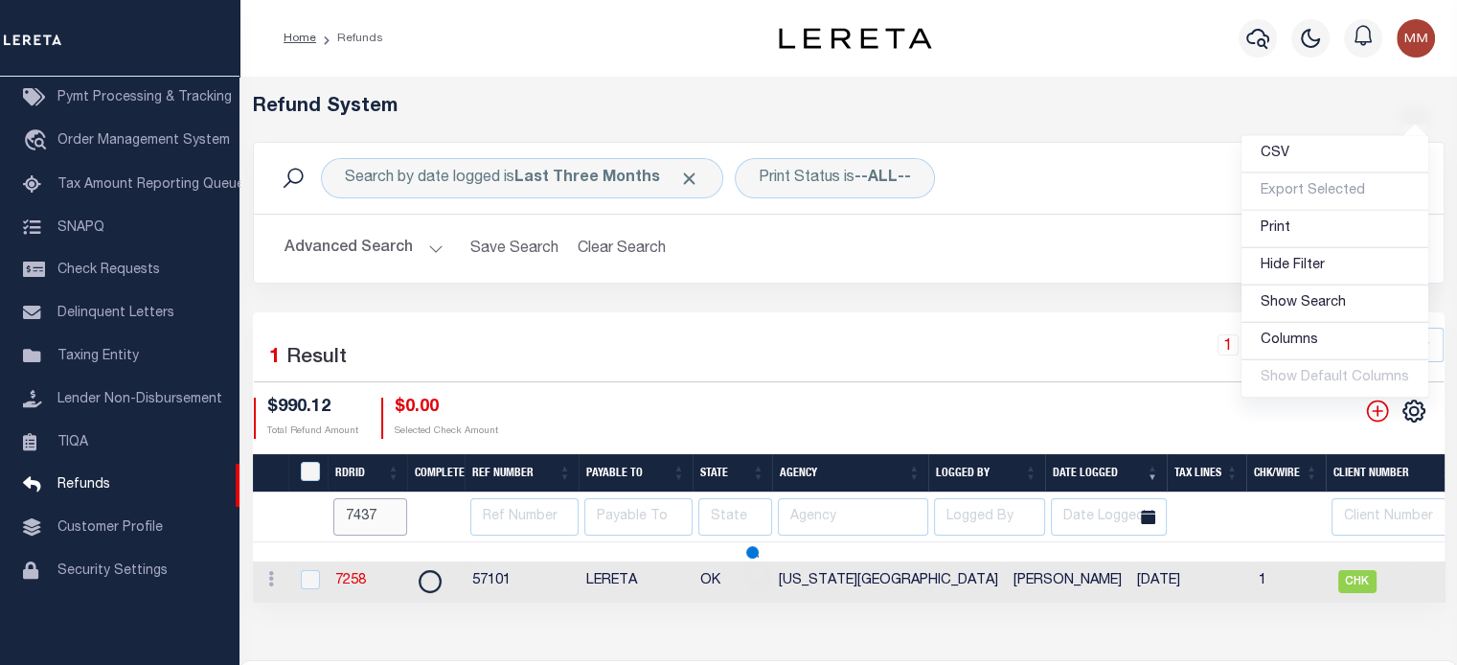
type input "7437"
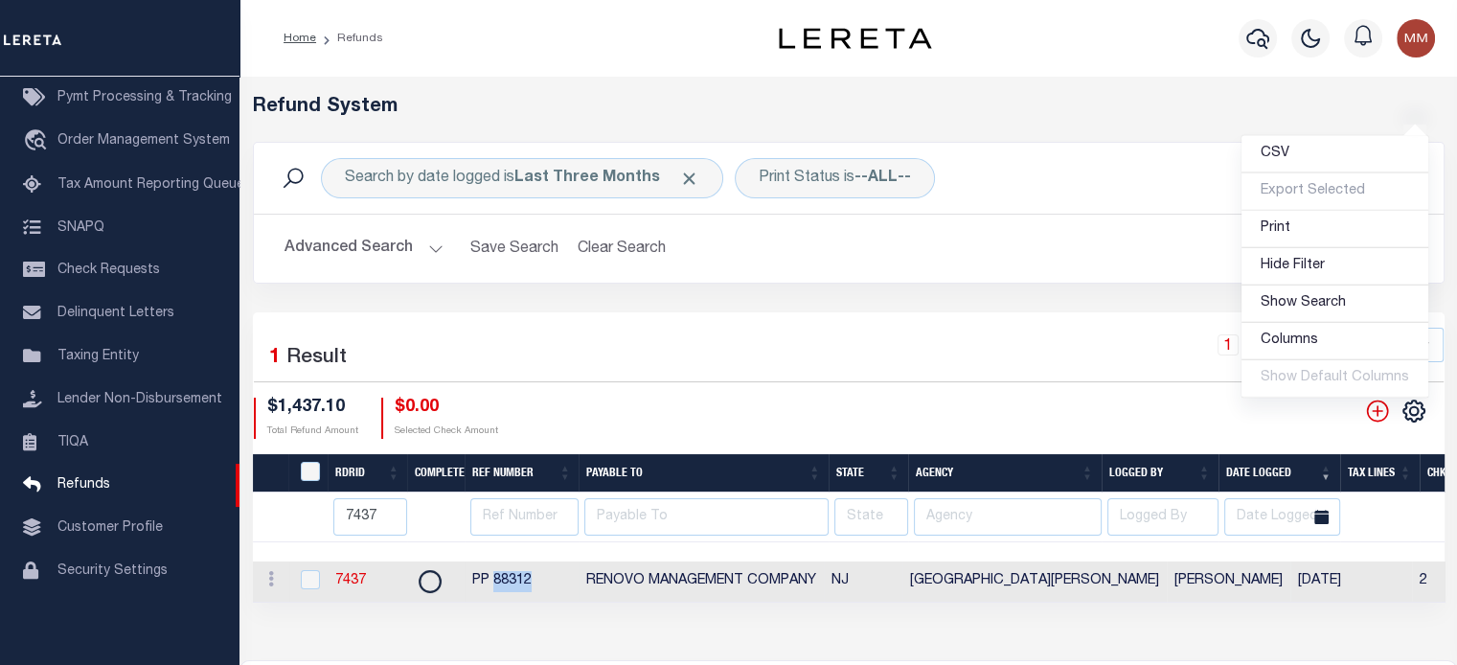
drag, startPoint x: 496, startPoint y: 579, endPoint x: 578, endPoint y: 579, distance: 81.4
click at [546, 579] on td "PP 88312" at bounding box center [522, 581] width 114 height 41
checkbox input "true"
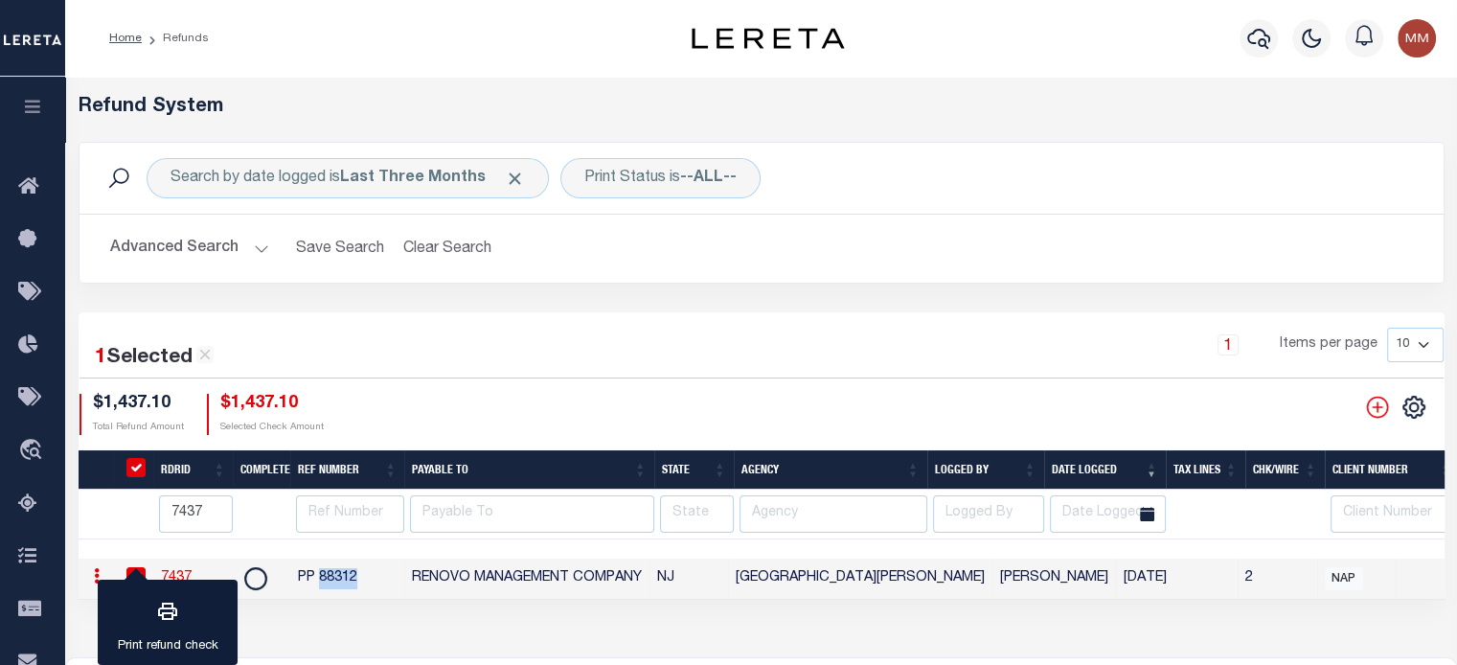
copy td "88312"
